Goal: Task Accomplishment & Management: Manage account settings

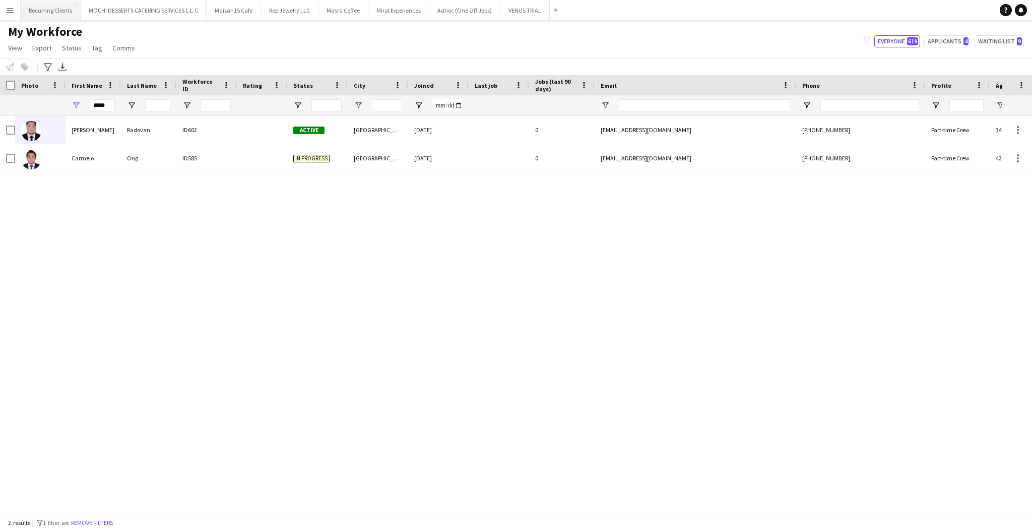
click at [38, 5] on button "Recurring Clients Close" at bounding box center [51, 11] width 60 height 20
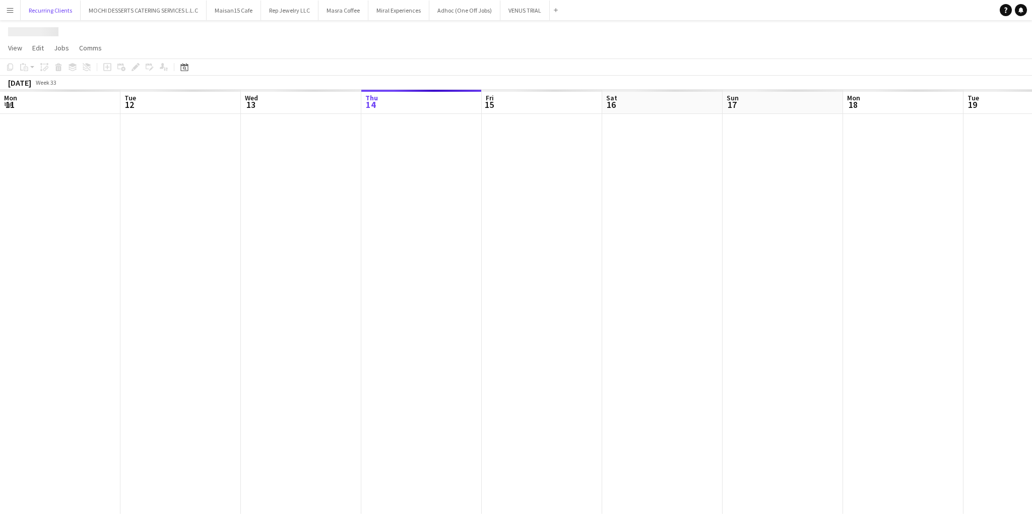
scroll to position [0, 240]
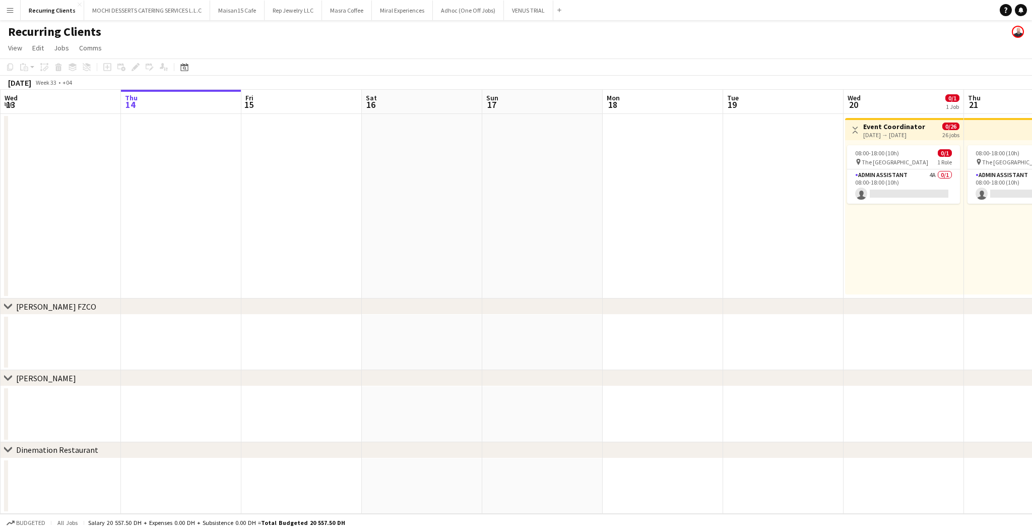
click at [912, 139] on app-top-bar "Toggle View Event Coordinator [DATE] → [DATE] 0/26 26 jobs" at bounding box center [904, 129] width 118 height 22
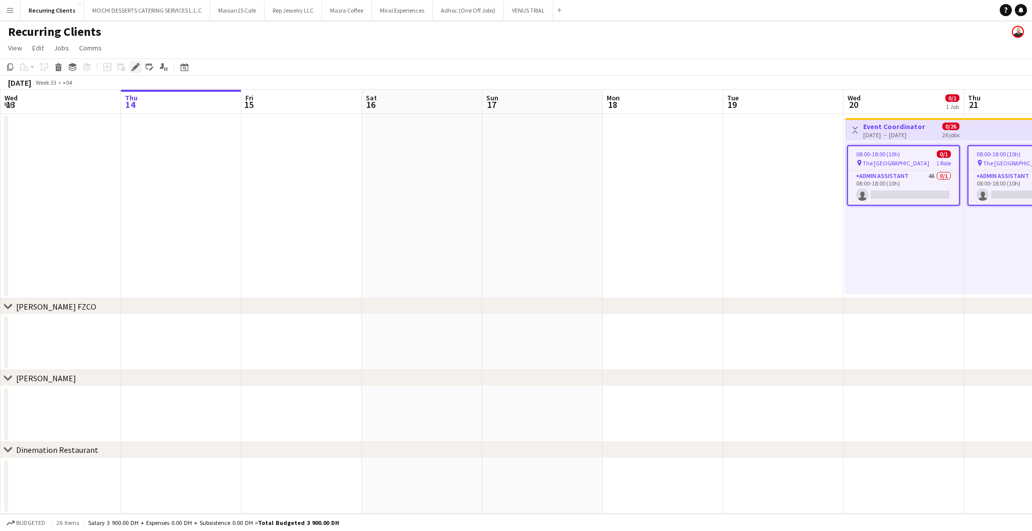
click at [130, 66] on div "Edit" at bounding box center [136, 67] width 12 height 12
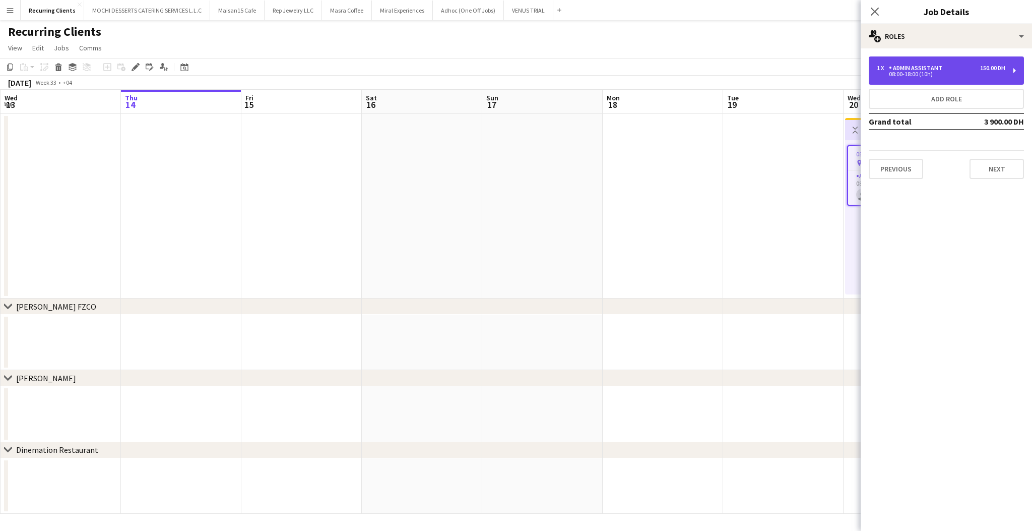
click at [924, 71] on div "Admin Assistant" at bounding box center [917, 68] width 57 height 7
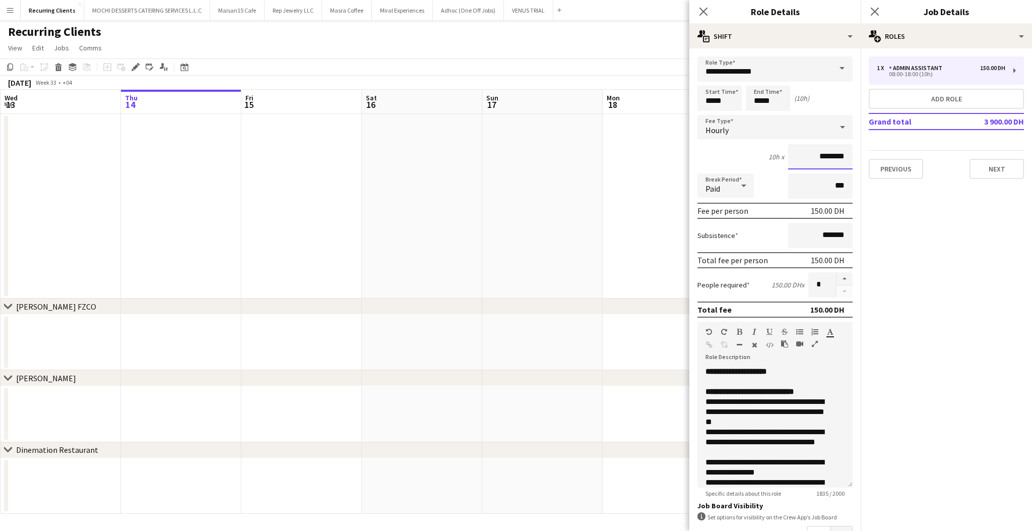
click at [804, 153] on input "********" at bounding box center [820, 156] width 65 height 25
type input "*****"
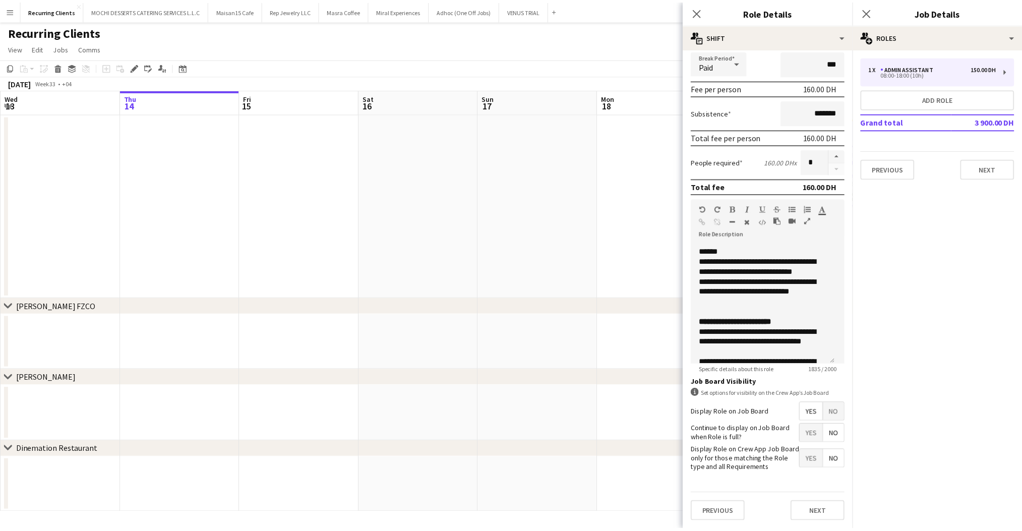
scroll to position [212, 0]
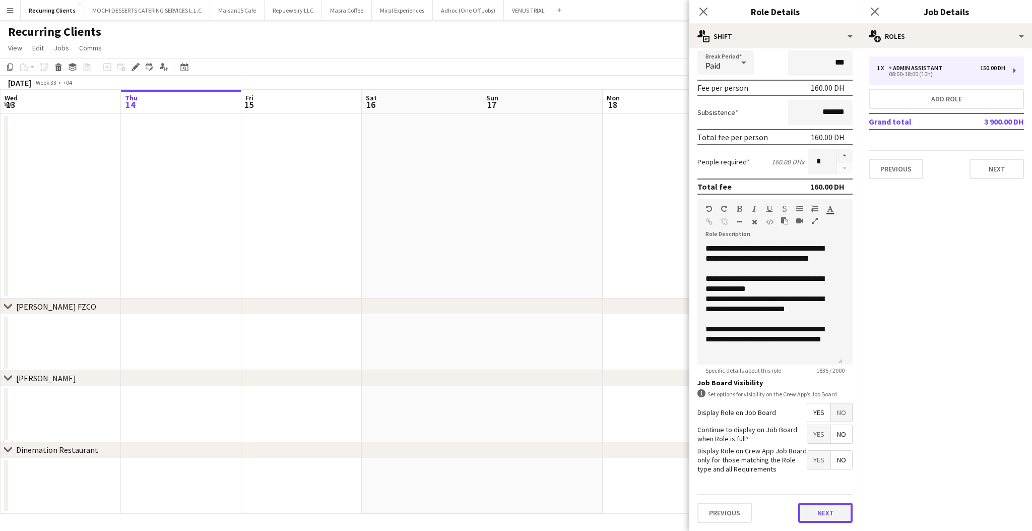
click at [798, 508] on button "Next" at bounding box center [825, 513] width 54 height 20
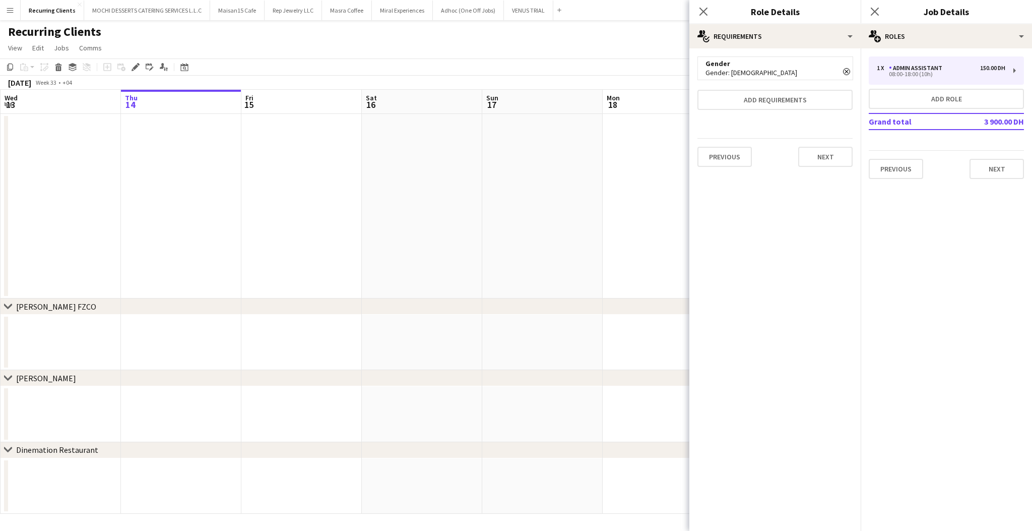
scroll to position [0, 0]
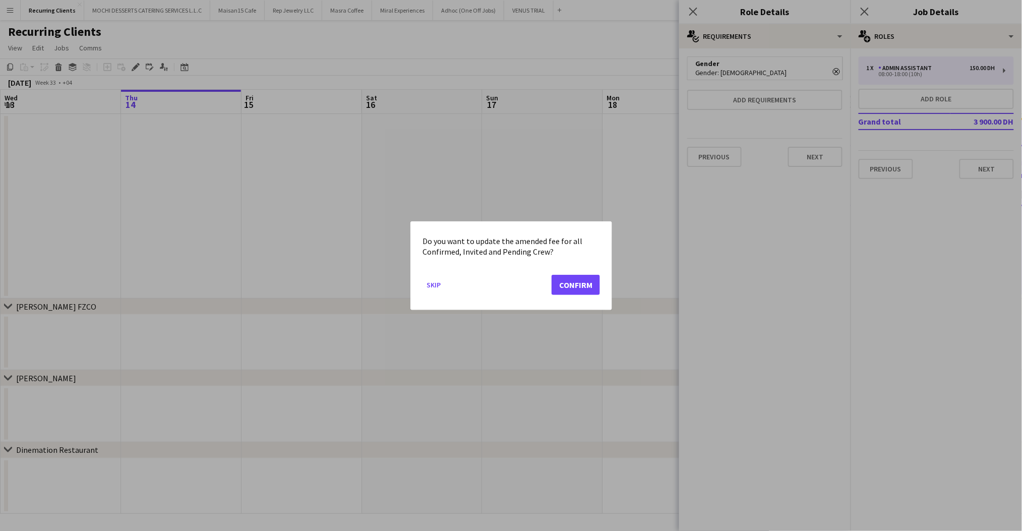
click at [581, 274] on mat-dialog-actions "Skip Confirm" at bounding box center [510, 288] width 177 height 43
click at [578, 286] on button "Confirm" at bounding box center [575, 284] width 48 height 20
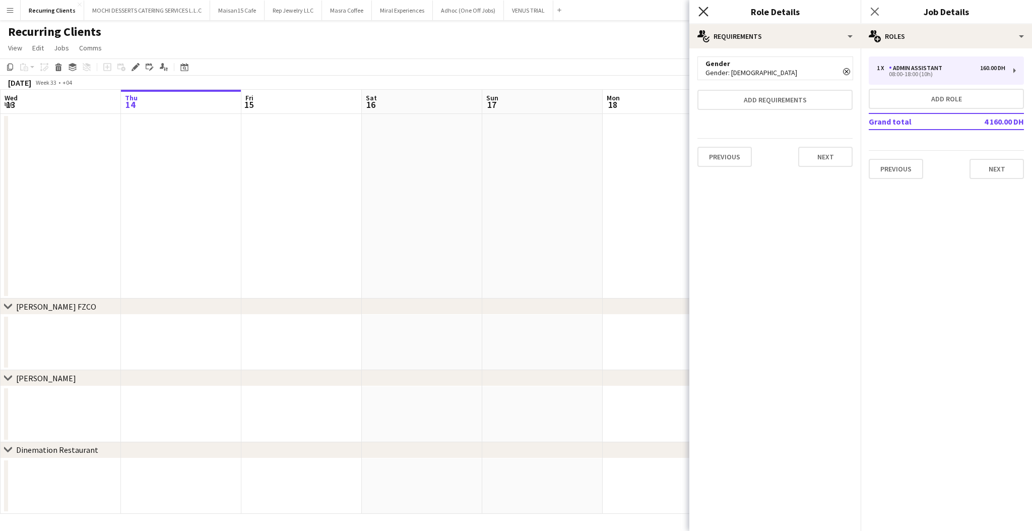
click at [700, 11] on icon "Close pop-in" at bounding box center [704, 12] width 10 height 10
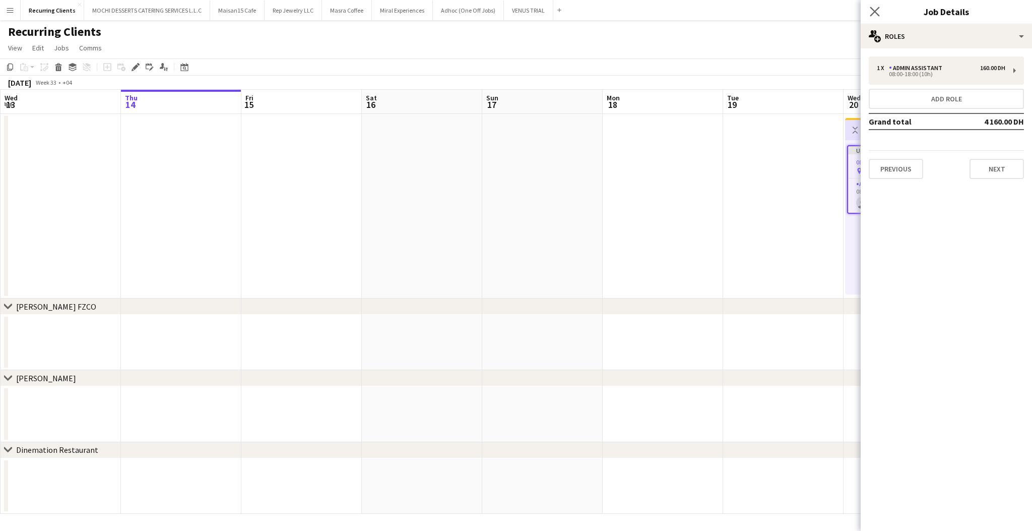
click at [880, 13] on app-icon "Close pop-in" at bounding box center [875, 12] width 15 height 15
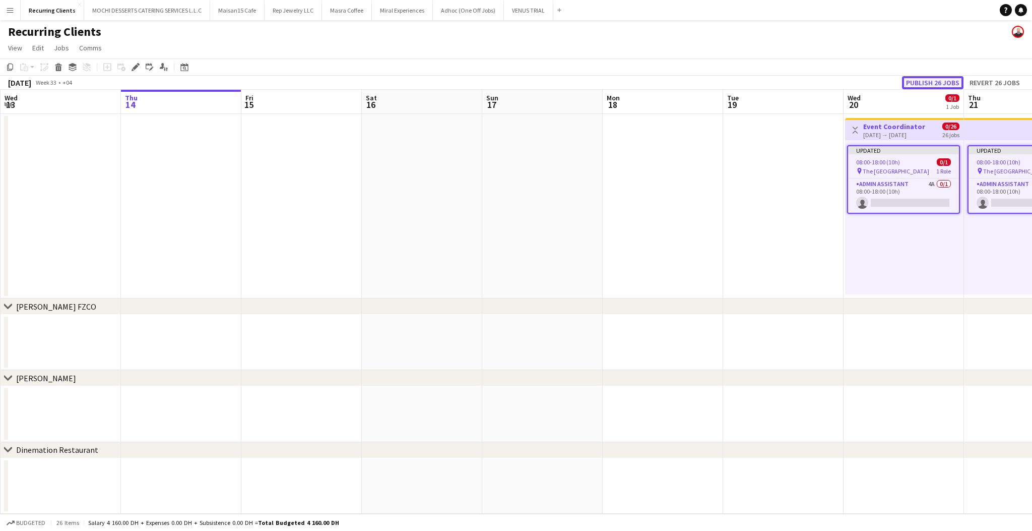
click at [929, 77] on button "Publish 26 jobs" at bounding box center [932, 82] width 61 height 13
